Goal: Check status

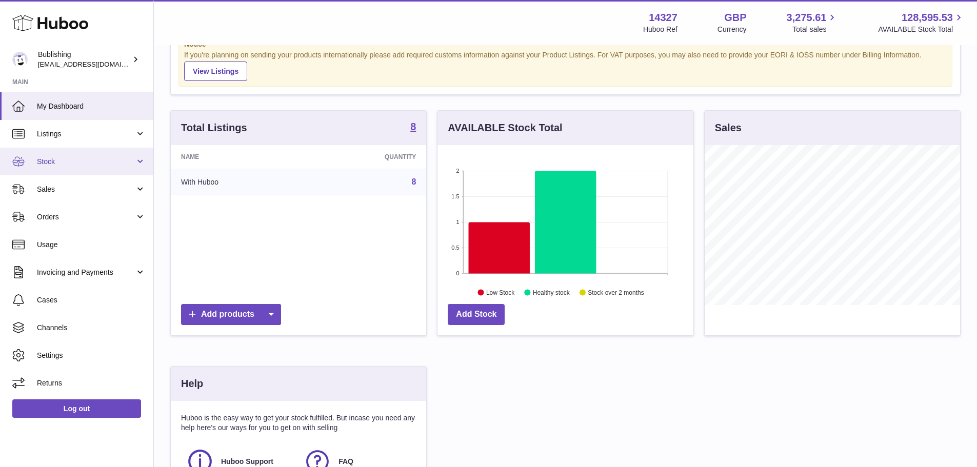
scroll to position [51, 0]
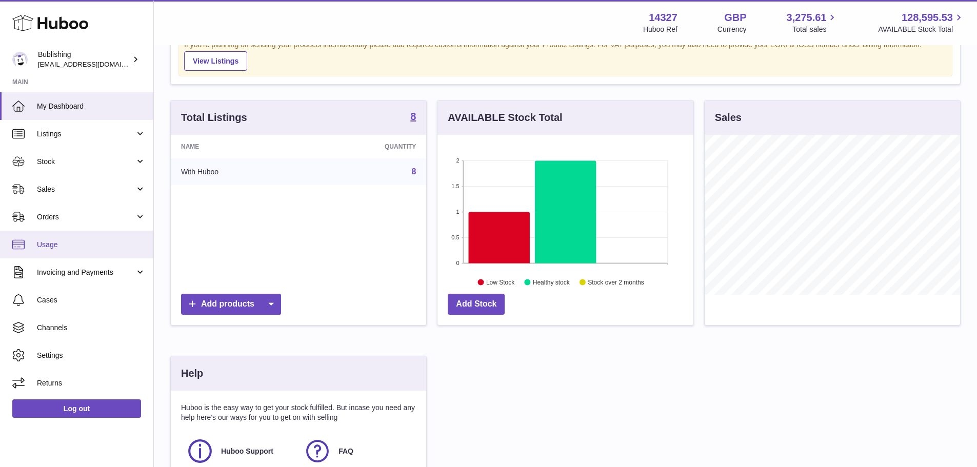
click at [52, 237] on link "Usage" at bounding box center [76, 245] width 153 height 28
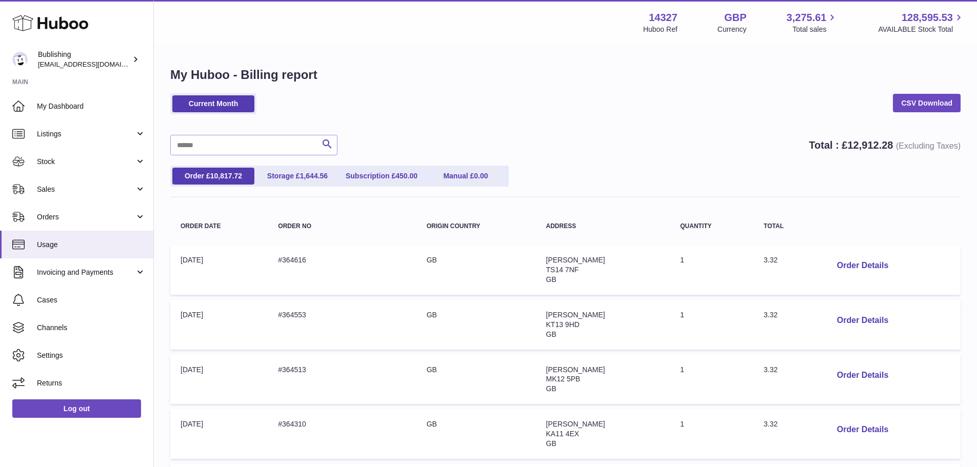
scroll to position [433, 0]
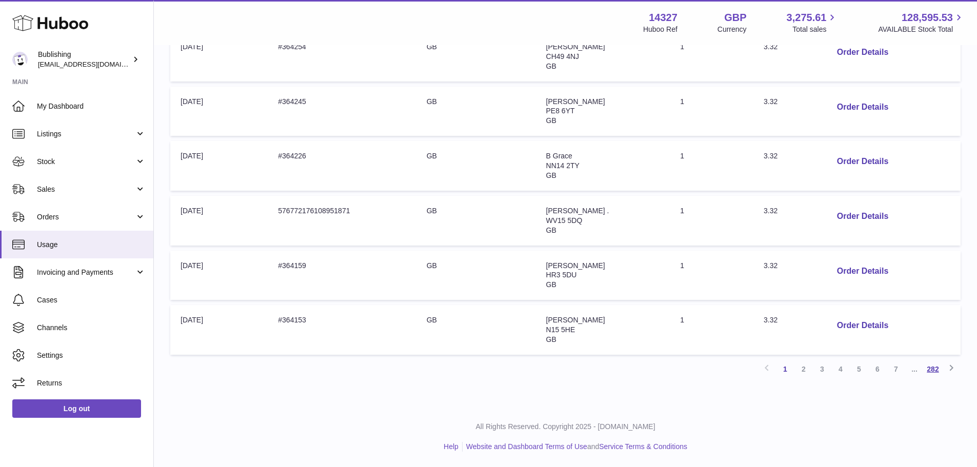
click at [935, 369] on link "282" at bounding box center [933, 369] width 18 height 18
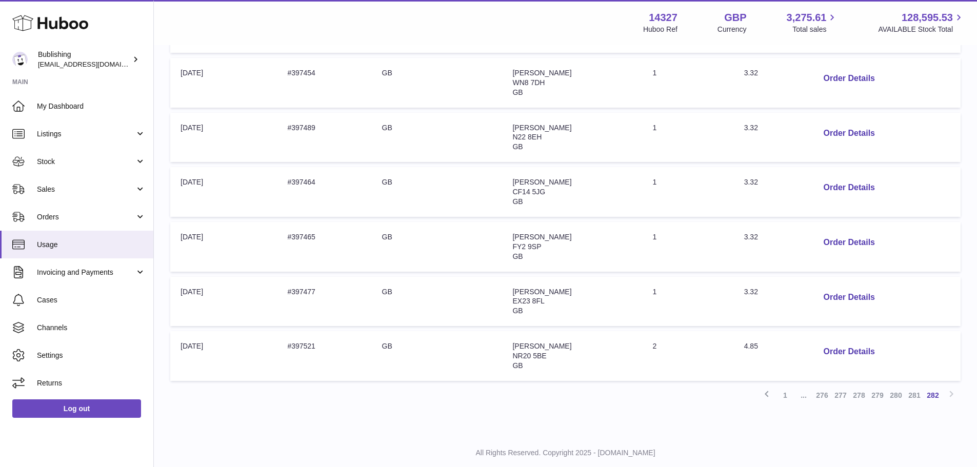
scroll to position [251, 0]
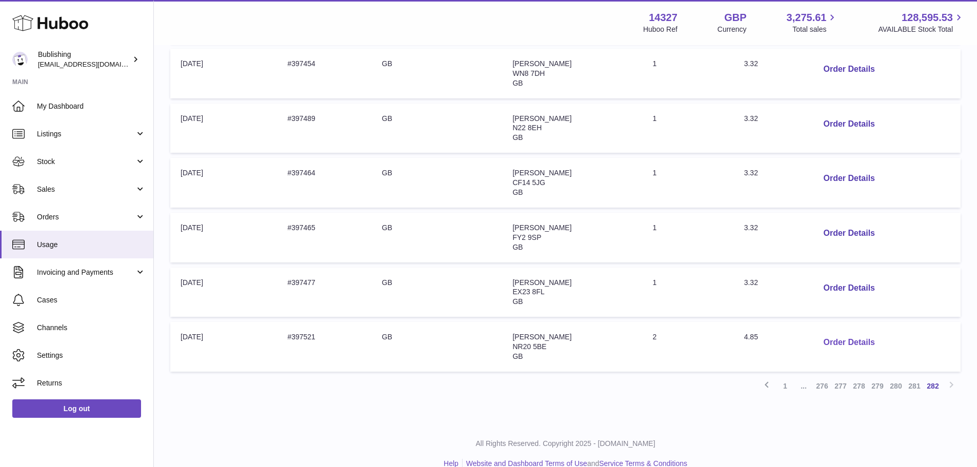
click at [844, 339] on button "Order Details" at bounding box center [849, 342] width 68 height 21
click at [788, 436] on div at bounding box center [492, 233] width 985 height 467
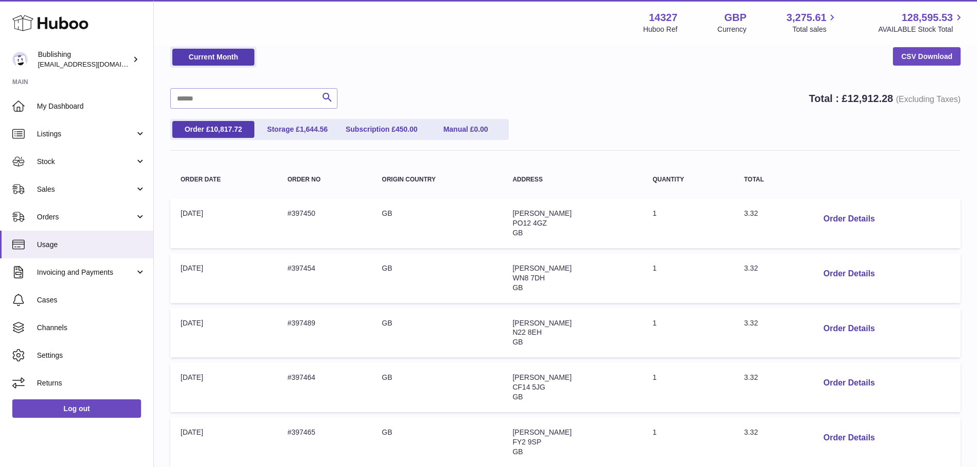
scroll to position [0, 0]
